Goal: Use online tool/utility: Utilize a website feature to perform a specific function

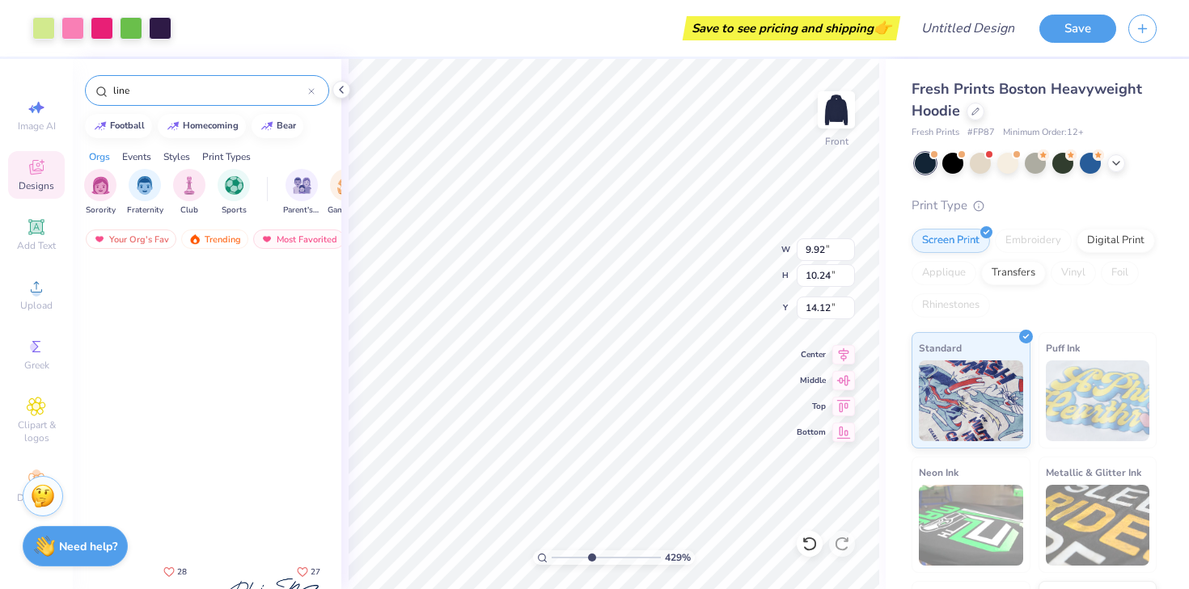
scroll to position [439, 0]
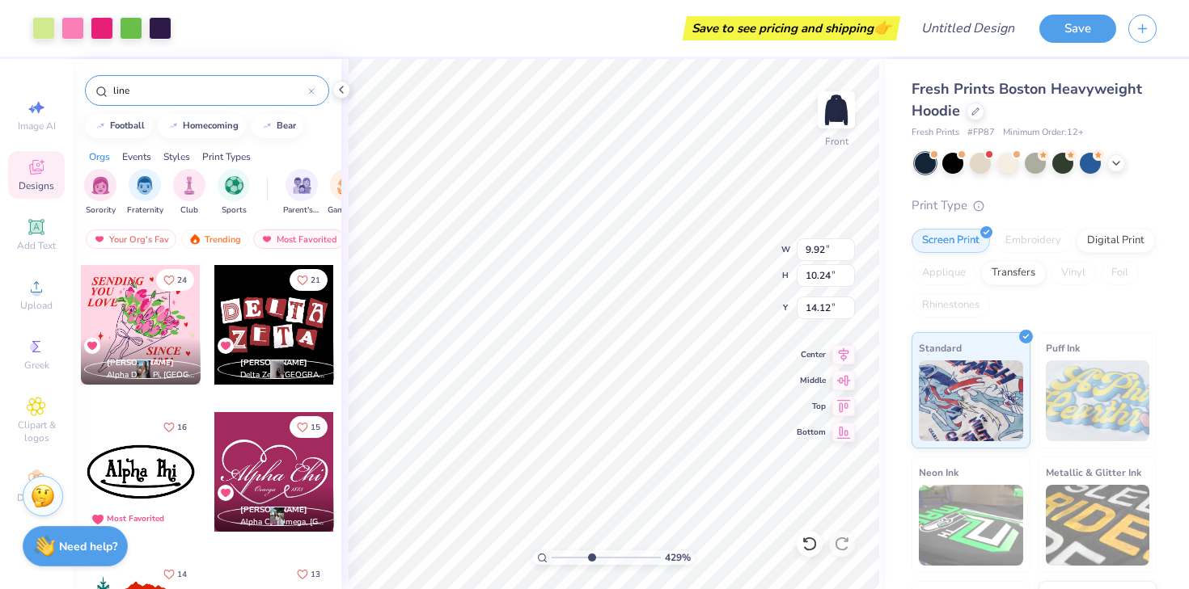
click at [560, 555] on input "range" at bounding box center [605, 558] width 109 height 15
type input "3.39"
click at [581, 556] on input "range" at bounding box center [605, 558] width 109 height 15
type input "14.11"
type input "2.96"
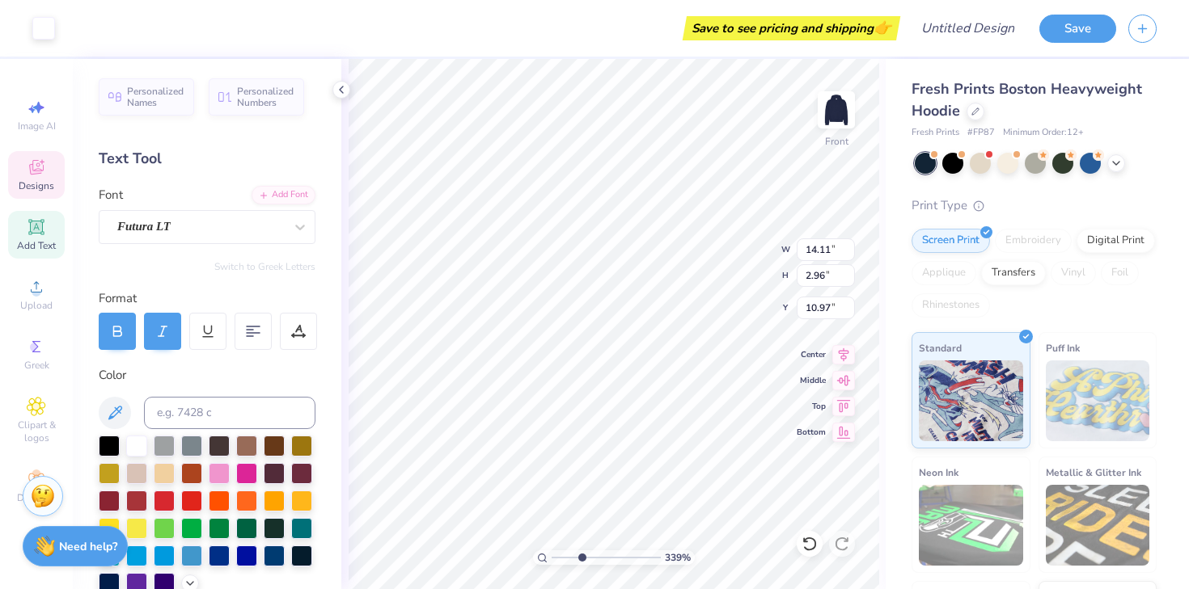
type input "10.98"
drag, startPoint x: 580, startPoint y: 555, endPoint x: 553, endPoint y: 555, distance: 26.7
type input "1"
click at [553, 555] on input "range" at bounding box center [605, 558] width 109 height 15
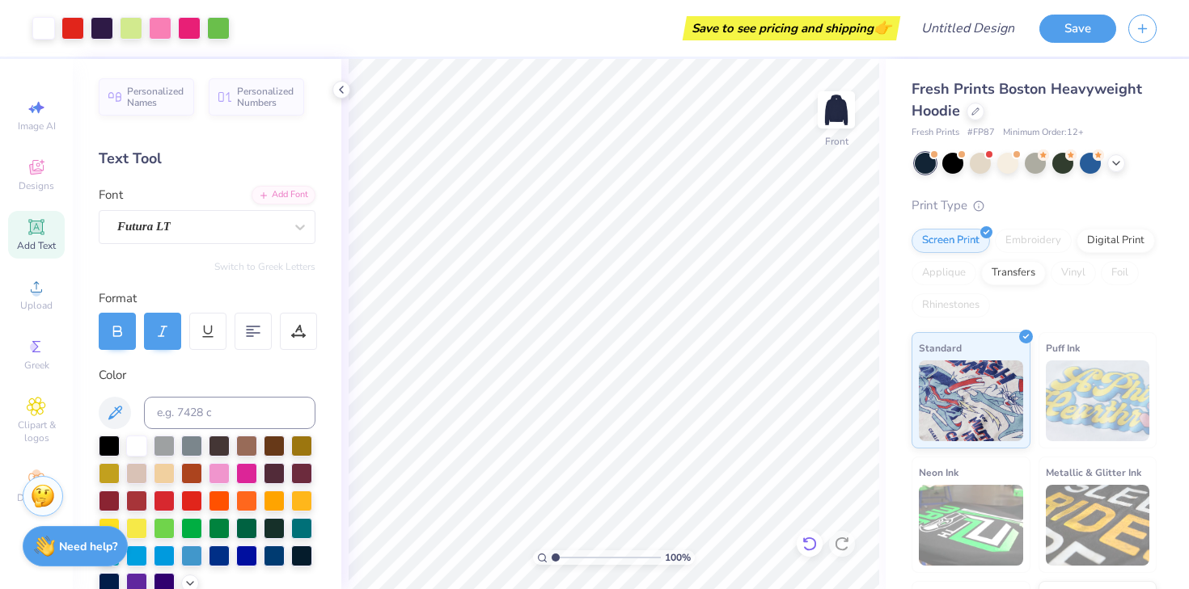
click at [808, 543] on icon at bounding box center [809, 544] width 16 height 16
click at [808, 540] on icon at bounding box center [809, 544] width 16 height 16
click at [809, 546] on icon at bounding box center [809, 544] width 16 height 16
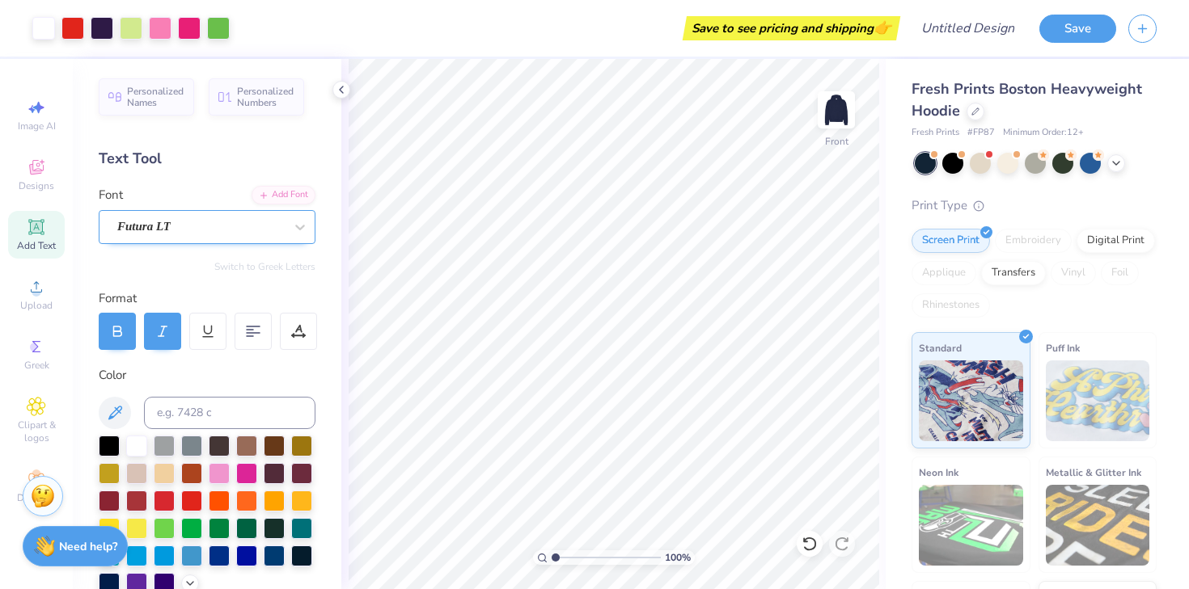
click at [35, 299] on span "Upload" at bounding box center [36, 305] width 32 height 13
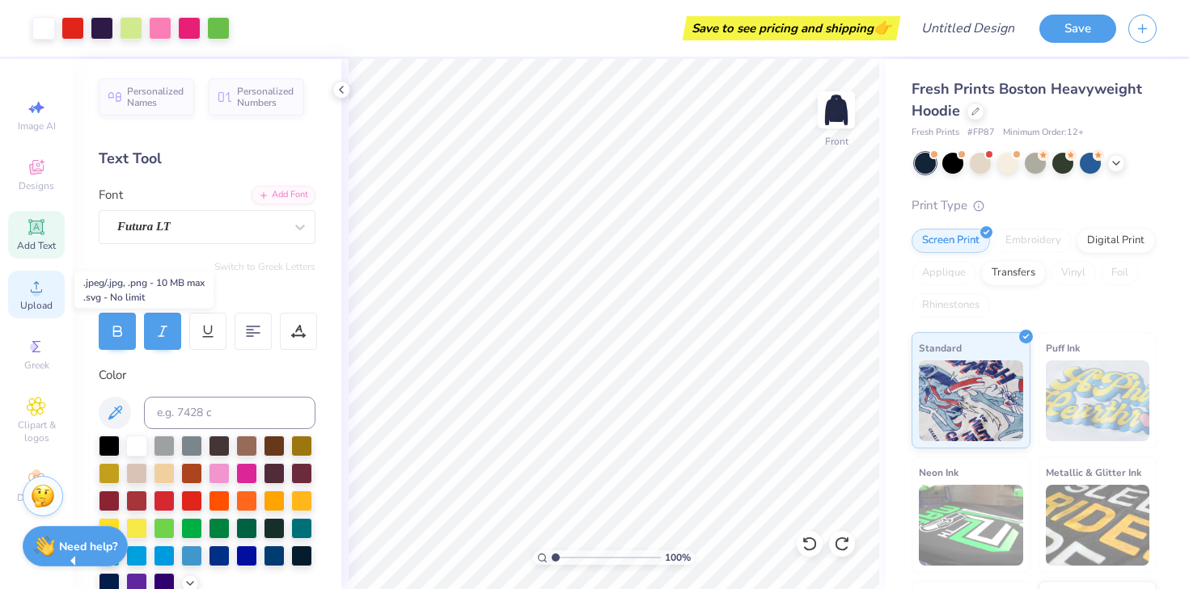
click at [46, 290] on div "Upload" at bounding box center [36, 295] width 57 height 48
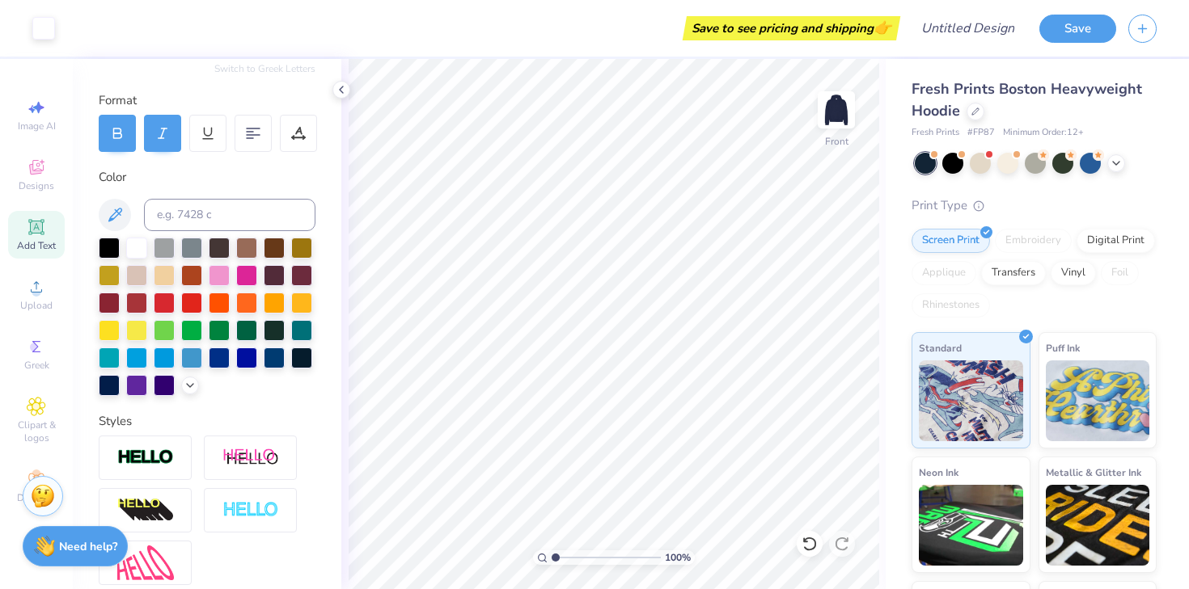
scroll to position [226, 0]
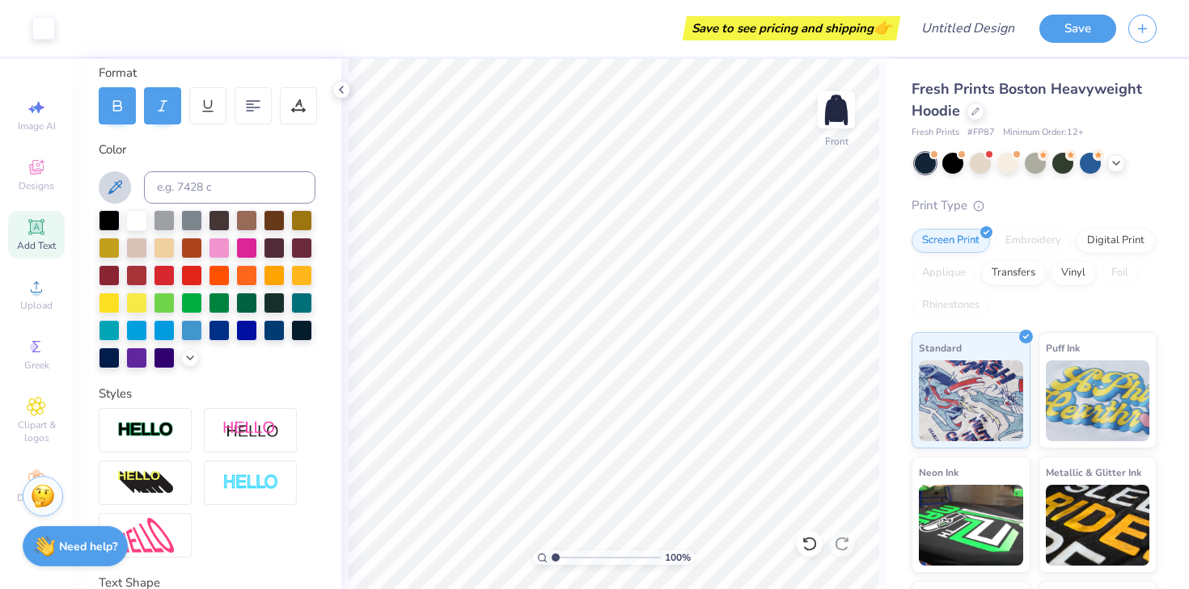
click at [115, 188] on icon at bounding box center [114, 187] width 19 height 19
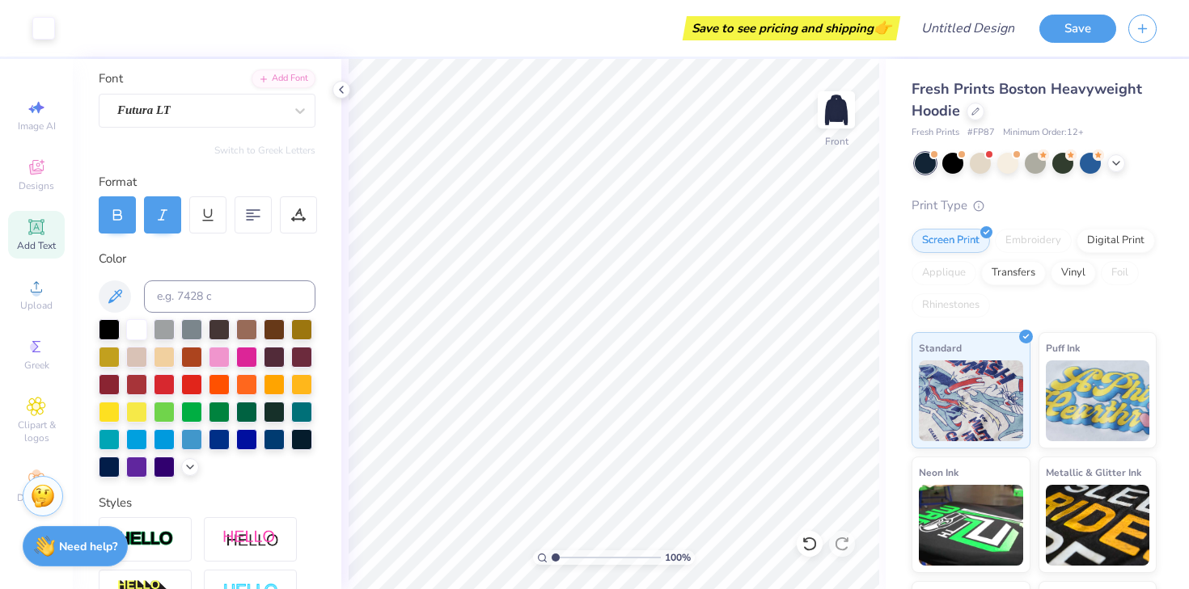
scroll to position [0, 0]
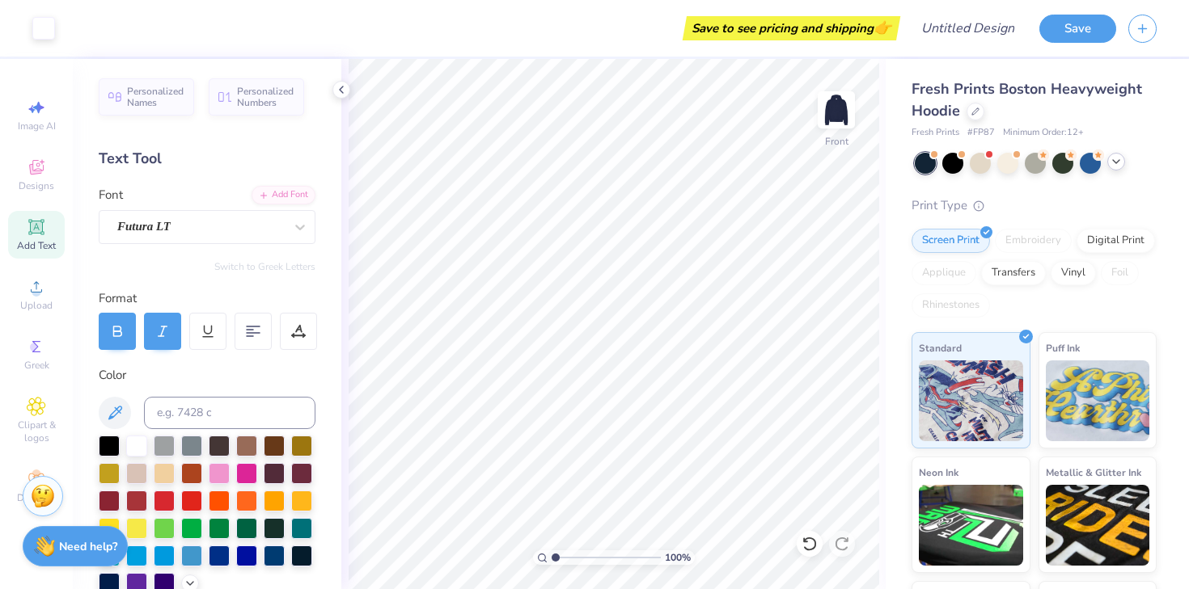
click at [1115, 170] on div at bounding box center [1035, 163] width 242 height 21
click at [1117, 172] on div at bounding box center [1035, 163] width 242 height 21
click at [1114, 158] on icon at bounding box center [1115, 161] width 13 height 13
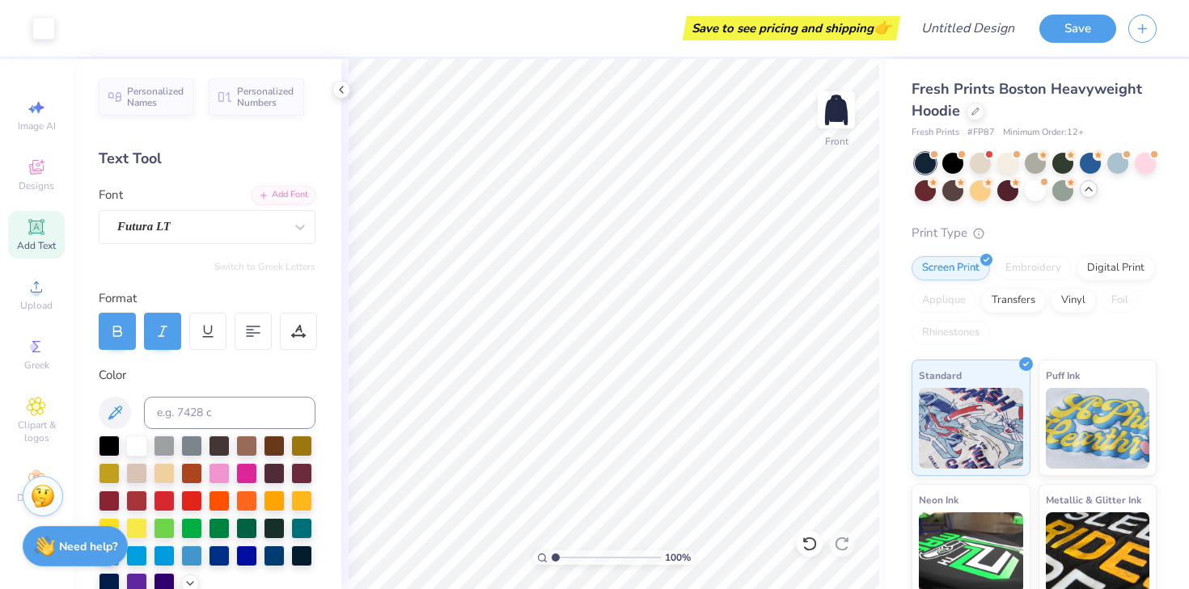
click at [1083, 189] on icon at bounding box center [1088, 189] width 13 height 13
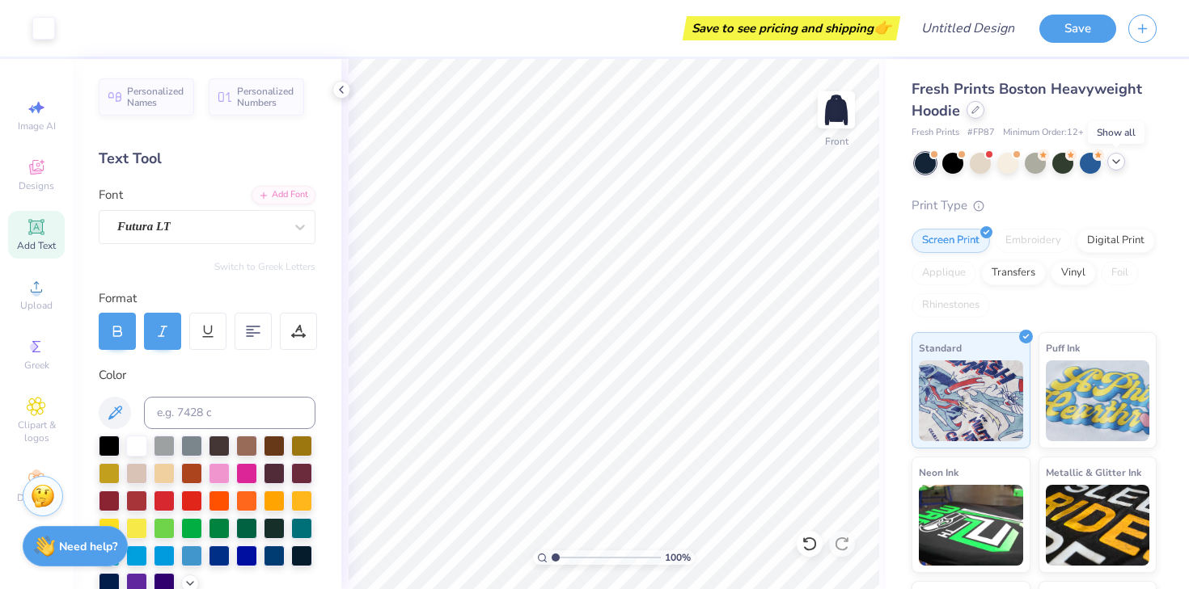
click at [972, 113] on icon at bounding box center [975, 110] width 8 height 8
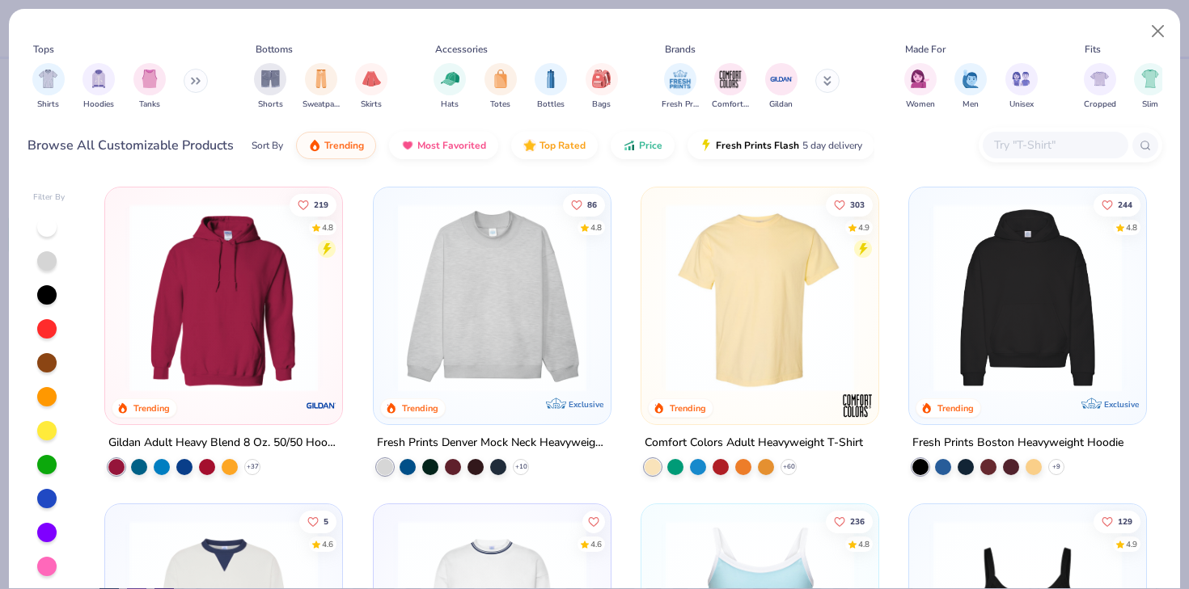
click at [994, 277] on img at bounding box center [1027, 298] width 205 height 188
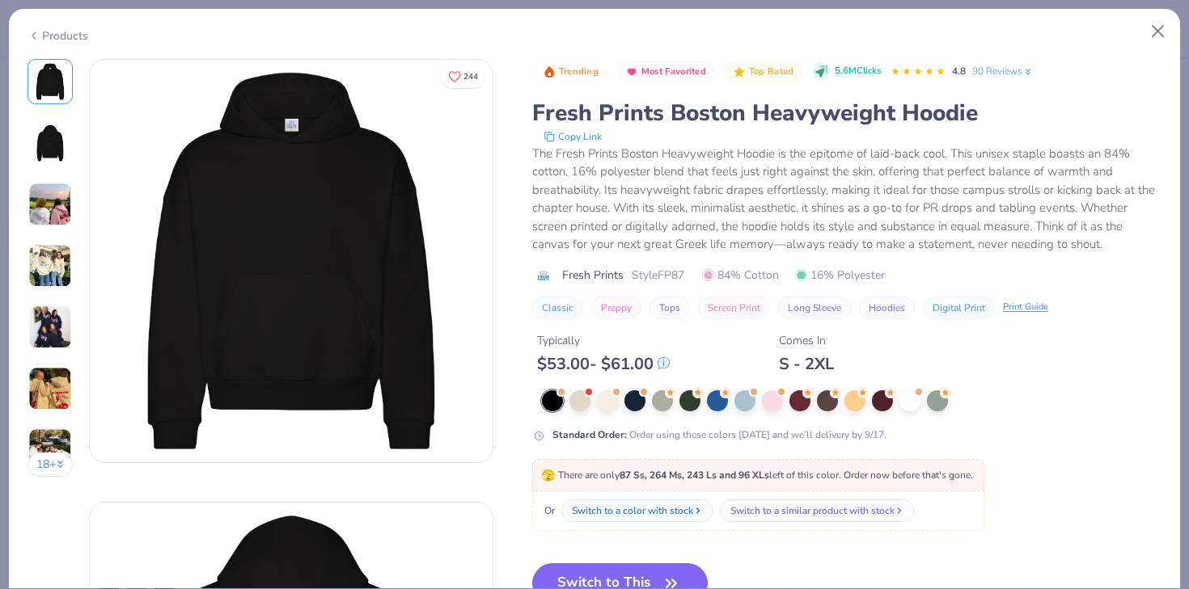
click at [1173, 36] on div "Products" at bounding box center [594, 30] width 1171 height 42
click at [1159, 36] on button "Close" at bounding box center [1157, 31] width 31 height 31
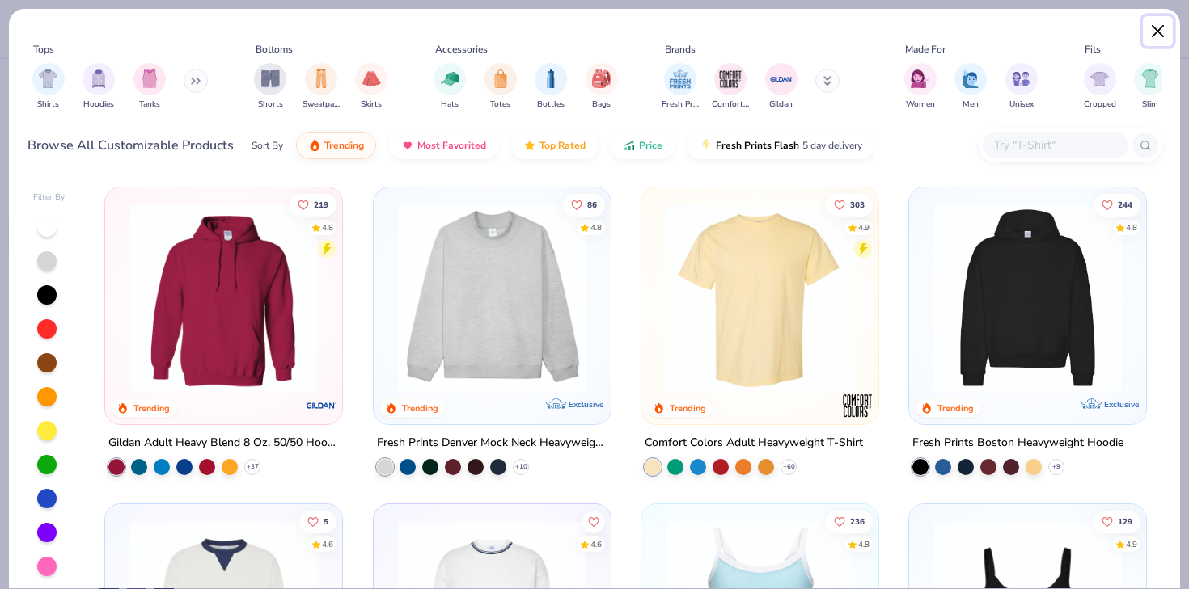
click at [1164, 32] on button "Close" at bounding box center [1157, 31] width 31 height 31
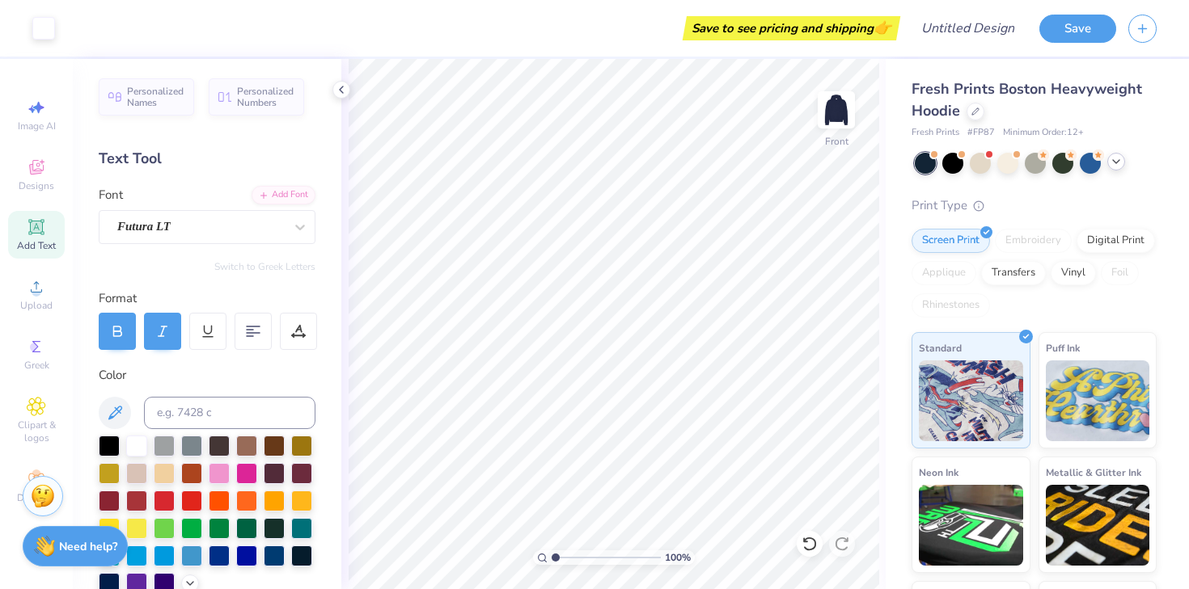
drag, startPoint x: 838, startPoint y: 116, endPoint x: 830, endPoint y: 8, distance: 107.9
